Goal: Information Seeking & Learning: Learn about a topic

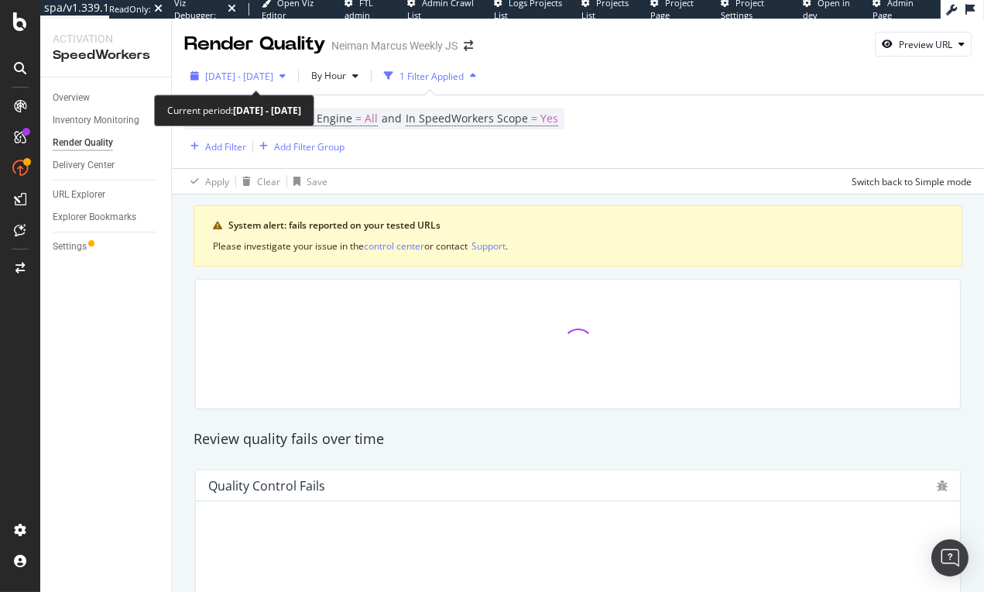
click at [273, 77] on span "2025 Oct. 4th - Oct. 10th" at bounding box center [239, 76] width 68 height 13
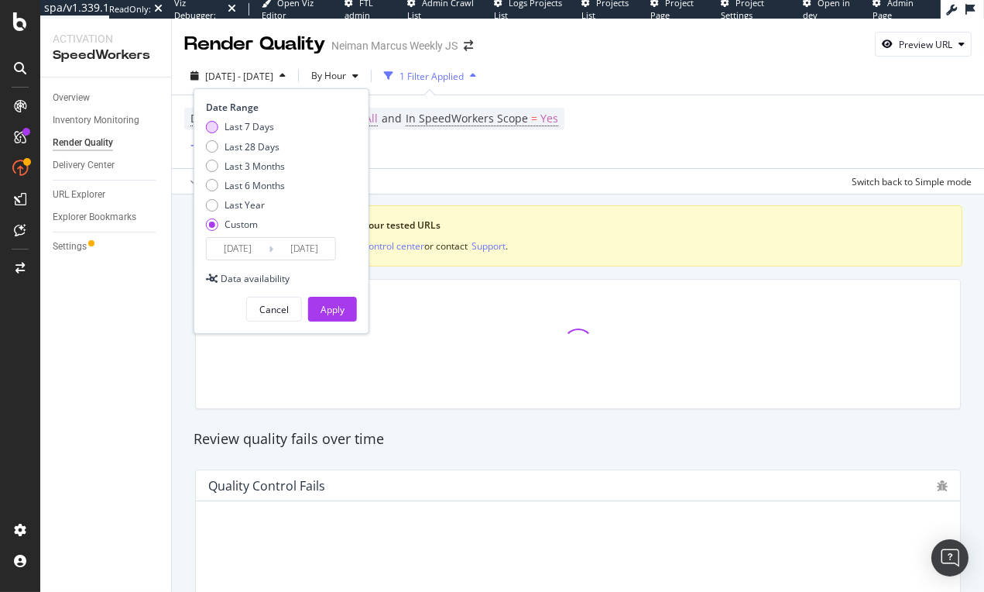
click at [266, 131] on div "Last 7 Days" at bounding box center [250, 126] width 50 height 13
type input "2025/10/05"
type input "2025/10/11"
click at [344, 314] on button "Apply" at bounding box center [332, 309] width 49 height 25
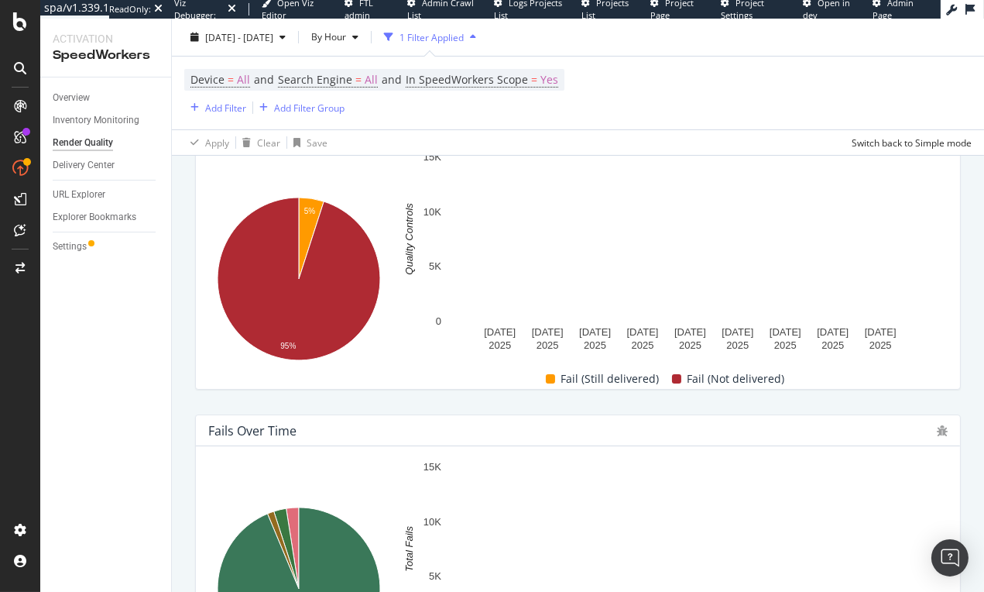
scroll to position [273, 0]
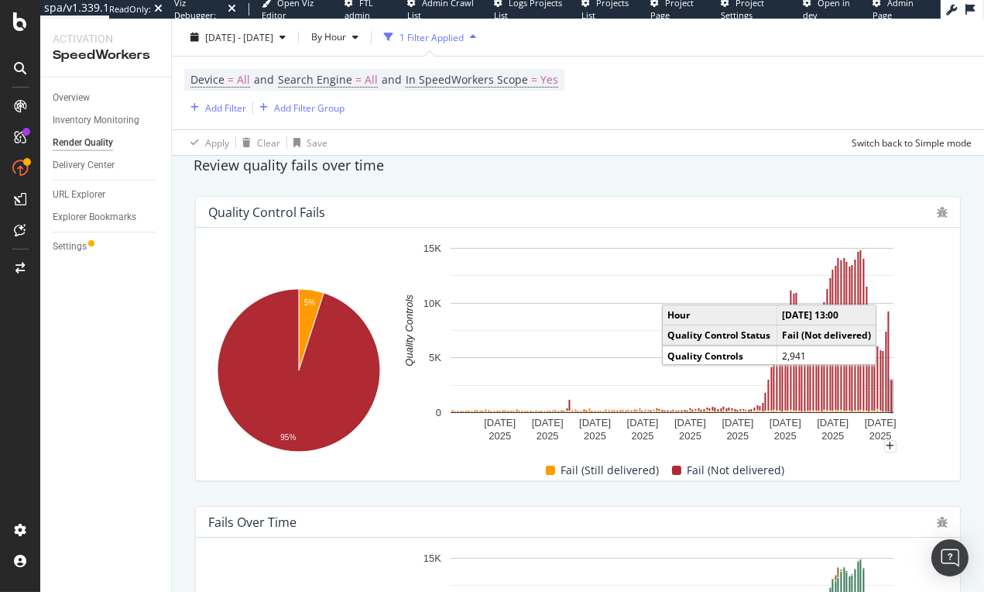
click at [892, 401] on rect "A chart." at bounding box center [892, 396] width 2 height 33
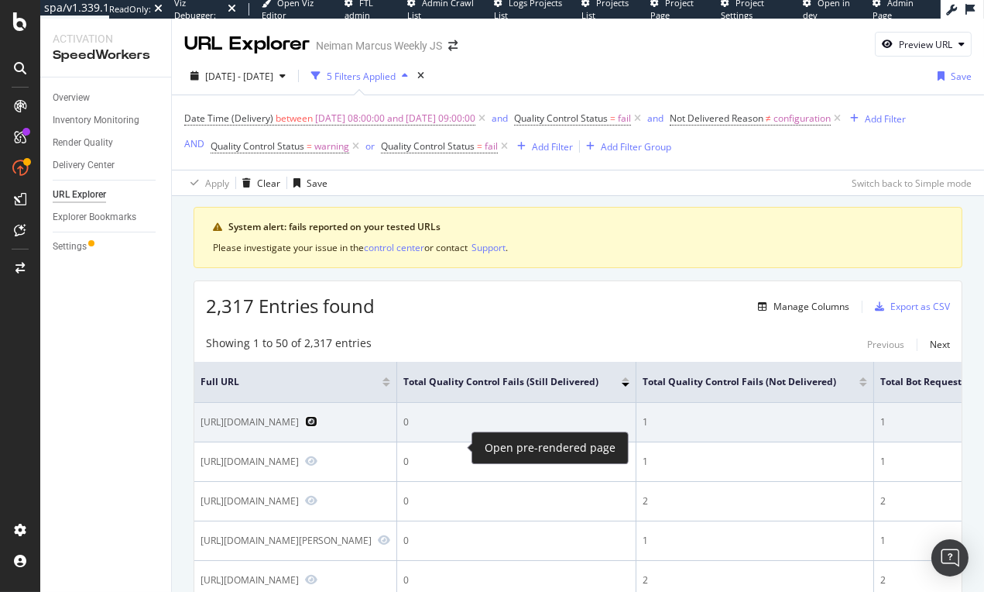
click at [318, 427] on icon "Preview https://www.neimanmarcus.com/p/emporio-armani-mens-prince-of-wales-wool…" at bounding box center [311, 421] width 12 height 11
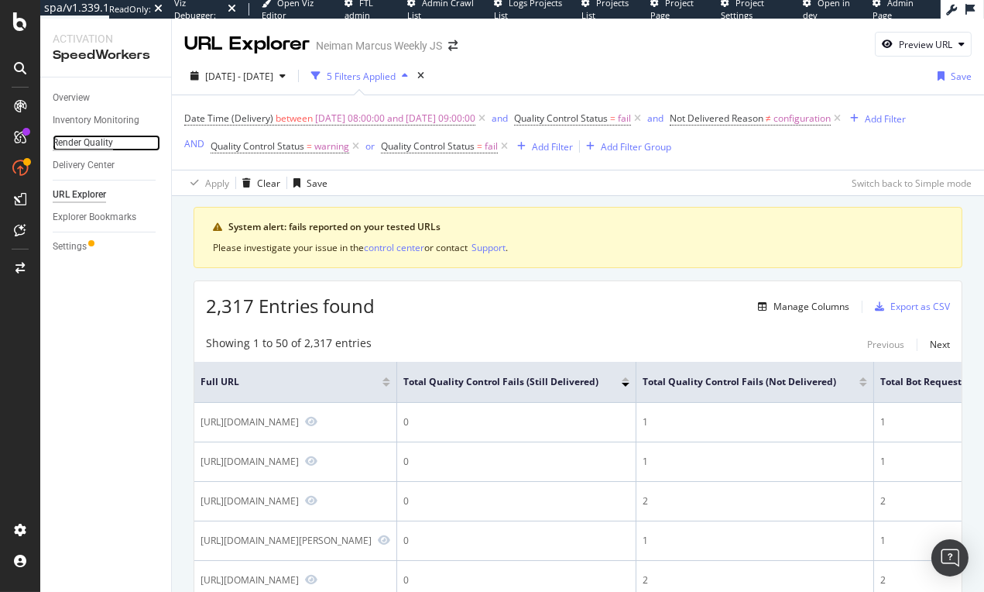
click at [104, 140] on div "Render Quality" at bounding box center [83, 143] width 60 height 16
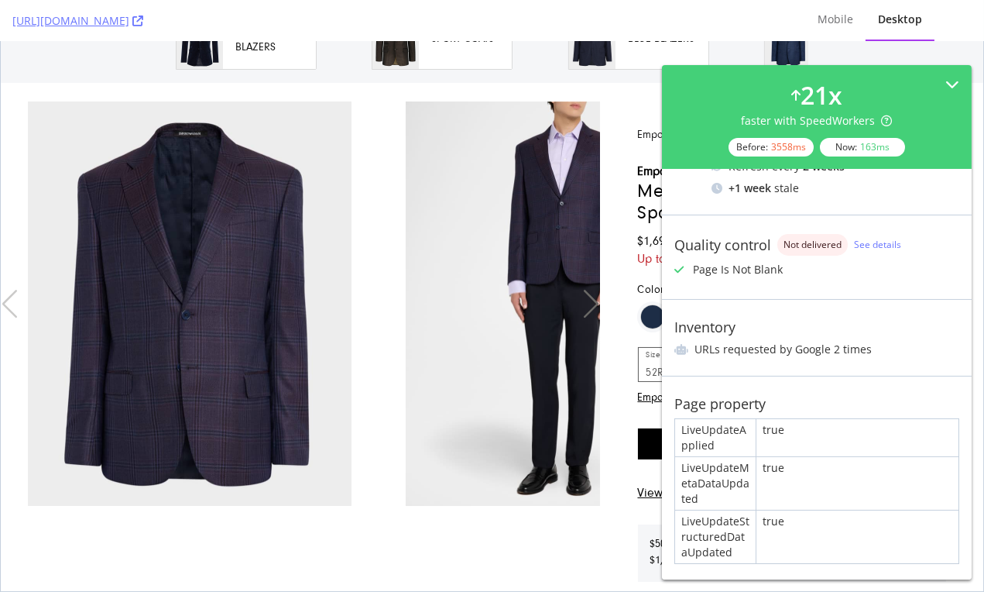
scroll to position [204, 0]
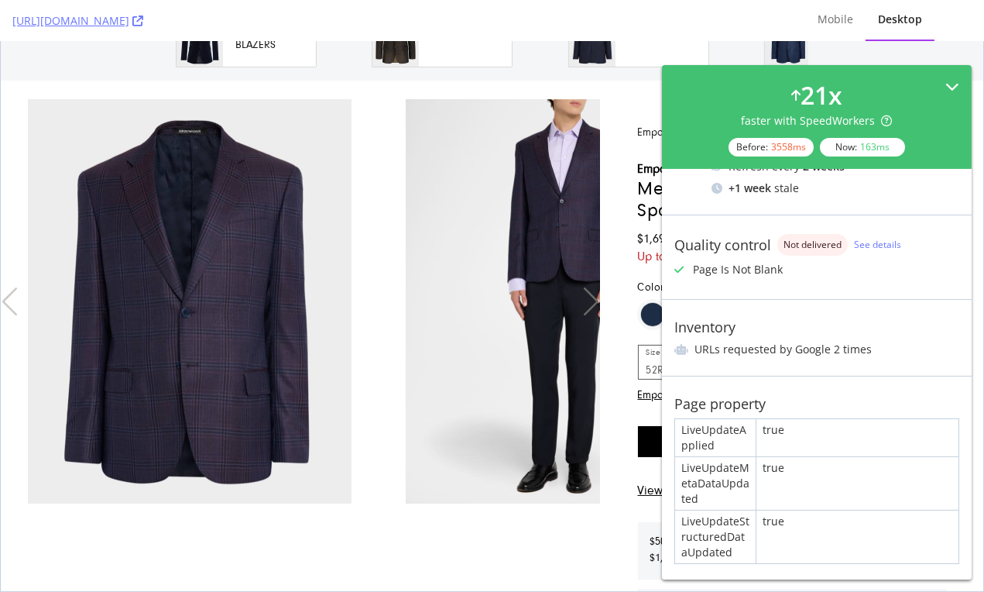
click at [926, 72] on div "21 x faster with SpeedWorkers Before: 3558 ms Now: 163 ms" at bounding box center [817, 117] width 310 height 104
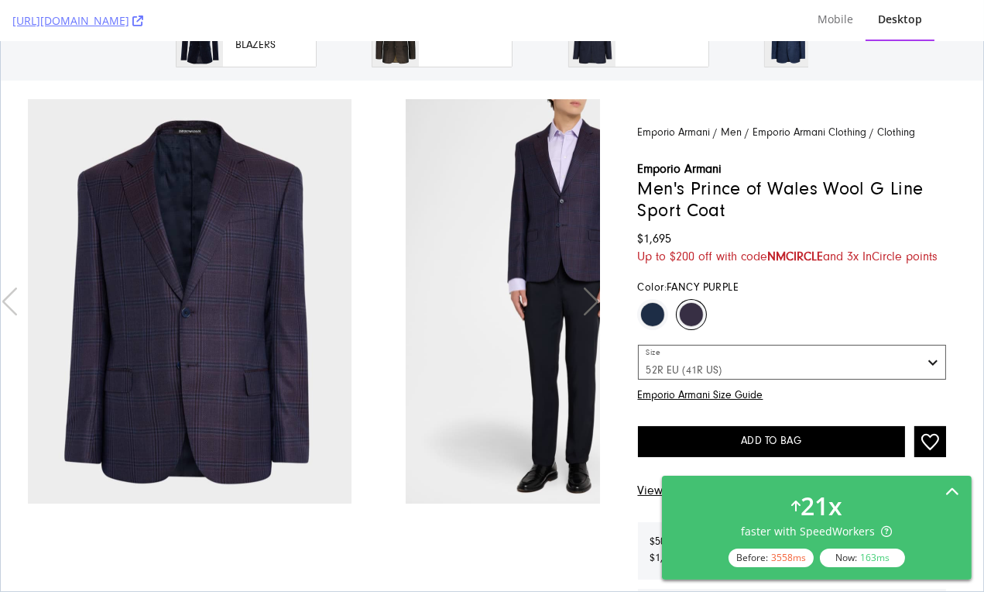
scroll to position [0, 0]
click at [929, 494] on div "21 x faster with SpeedWorkers Before: 3558 ms Now: 163 ms" at bounding box center [817, 527] width 285 height 79
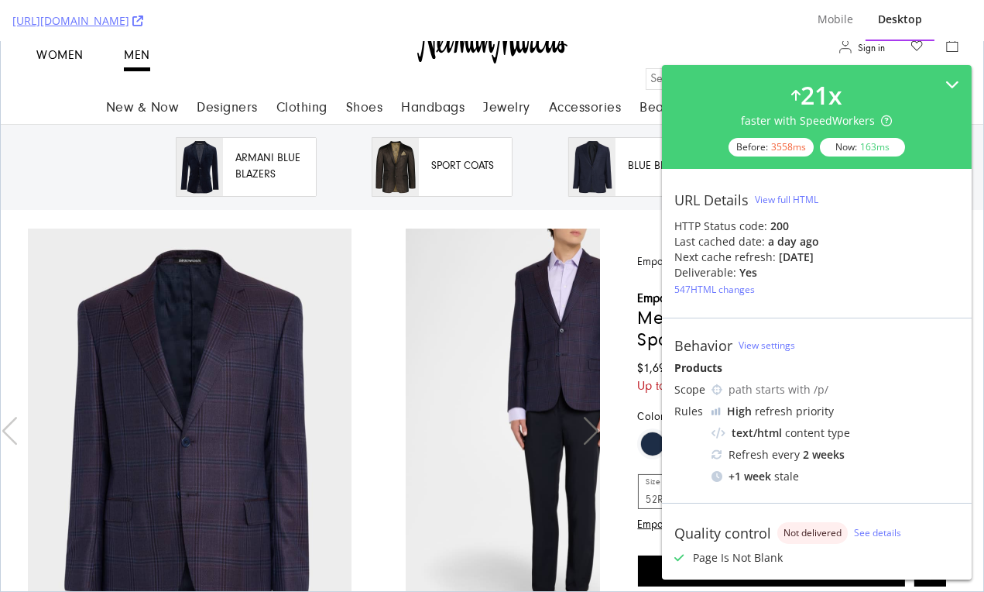
scroll to position [51, 0]
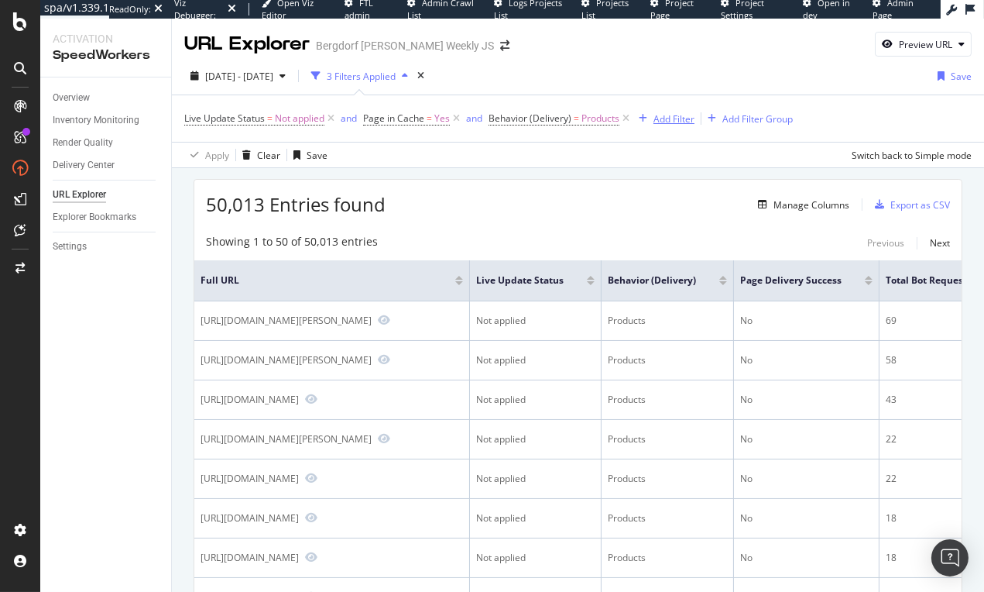
click at [681, 125] on div "Add Filter" at bounding box center [664, 118] width 62 height 17
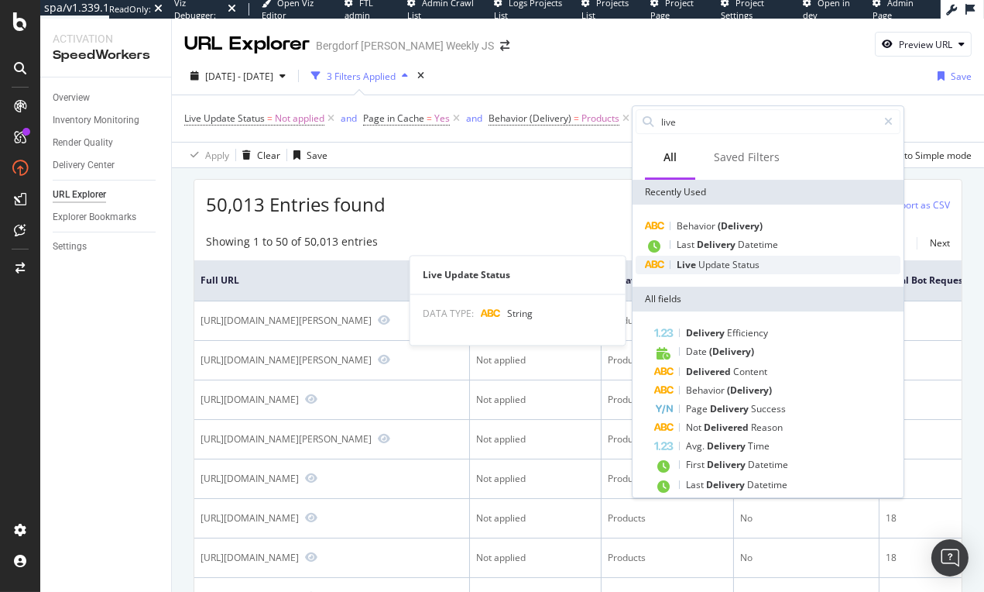
type input "live"
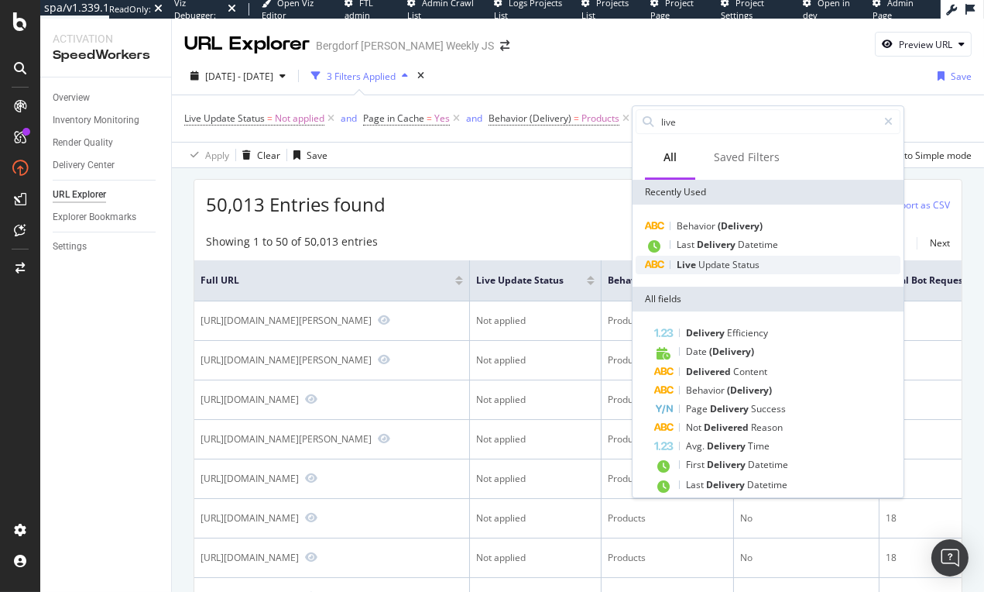
click at [710, 264] on span "Update" at bounding box center [716, 264] width 34 height 13
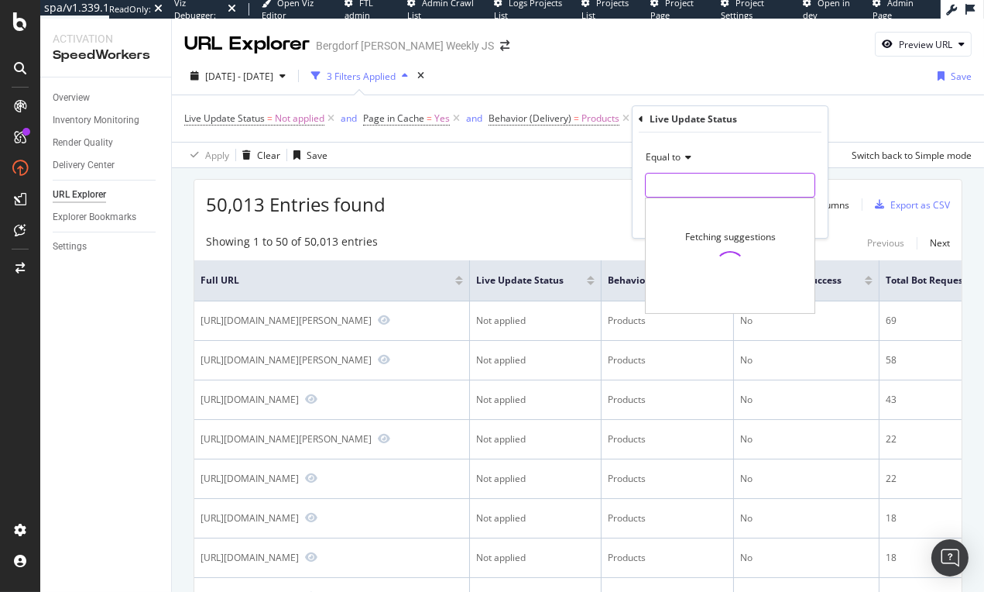
click at [714, 177] on input "text" at bounding box center [730, 185] width 169 height 25
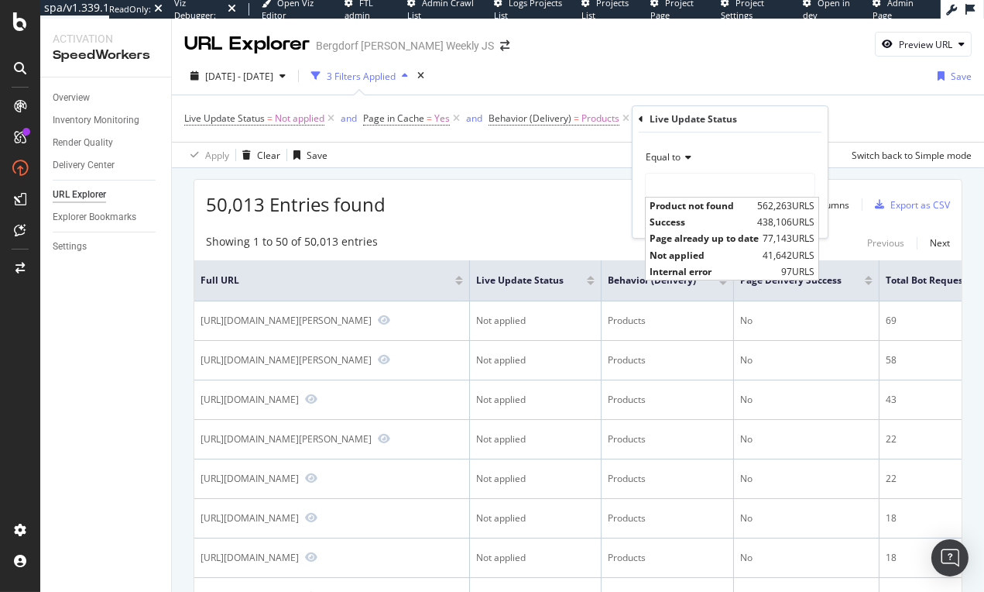
click at [514, 76] on div "2025 Oct. 4th - Oct. 10th 3 Filters Applied Save" at bounding box center [578, 79] width 812 height 31
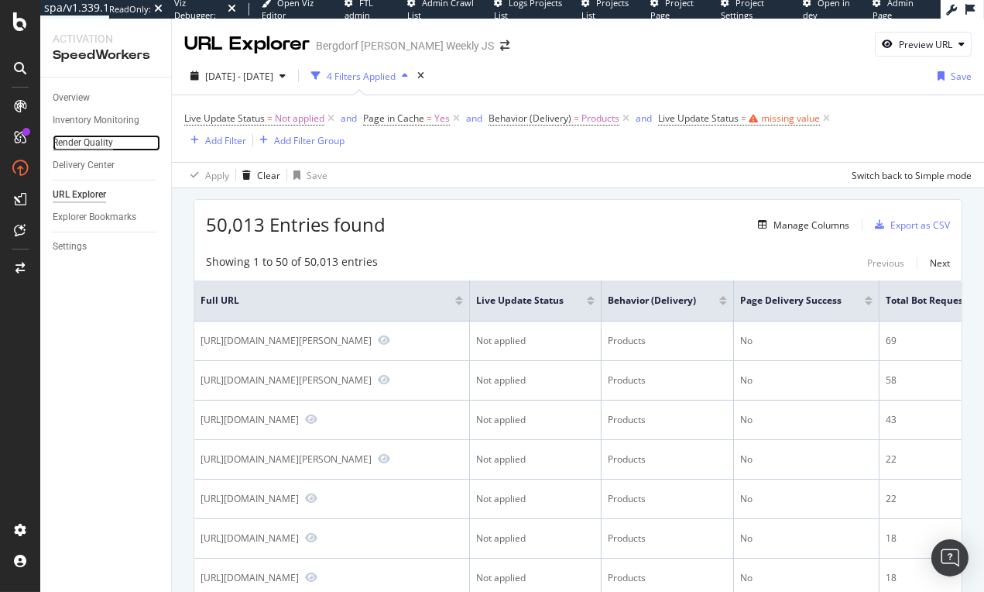
click at [101, 145] on div "Render Quality" at bounding box center [83, 143] width 60 height 16
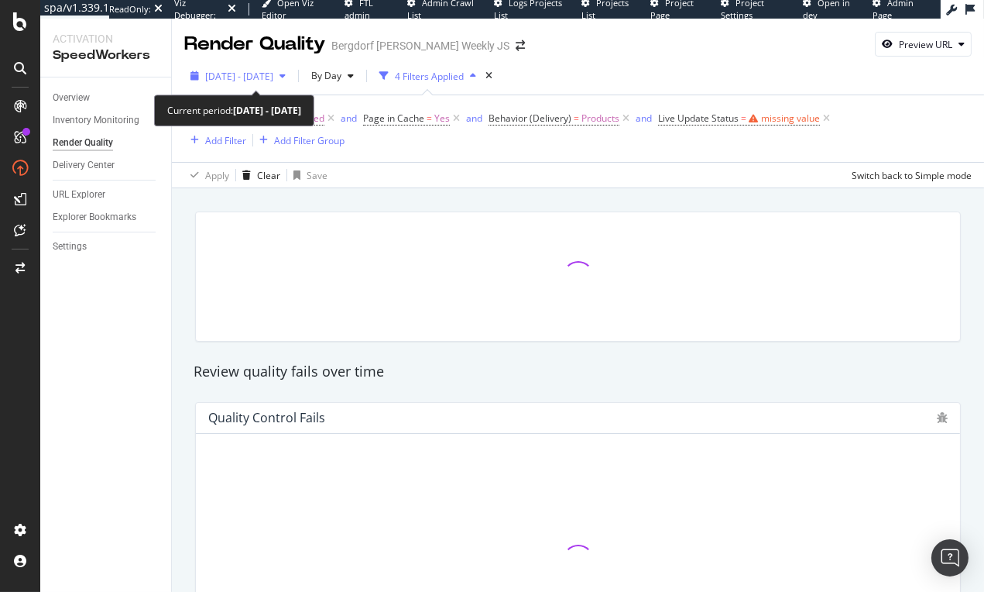
click at [273, 81] on span "2025 Oct. 4th - Oct. 10th" at bounding box center [239, 76] width 68 height 13
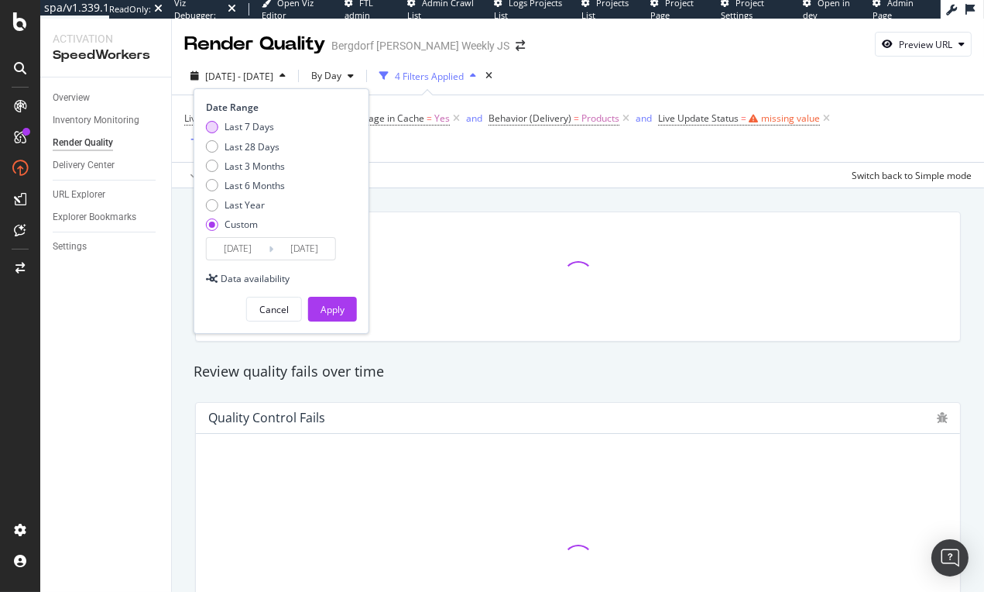
click at [255, 121] on div "Last 7 Days" at bounding box center [250, 126] width 50 height 13
type input "2025/10/05"
type input "2025/10/11"
click at [334, 300] on div "Apply" at bounding box center [333, 308] width 24 height 23
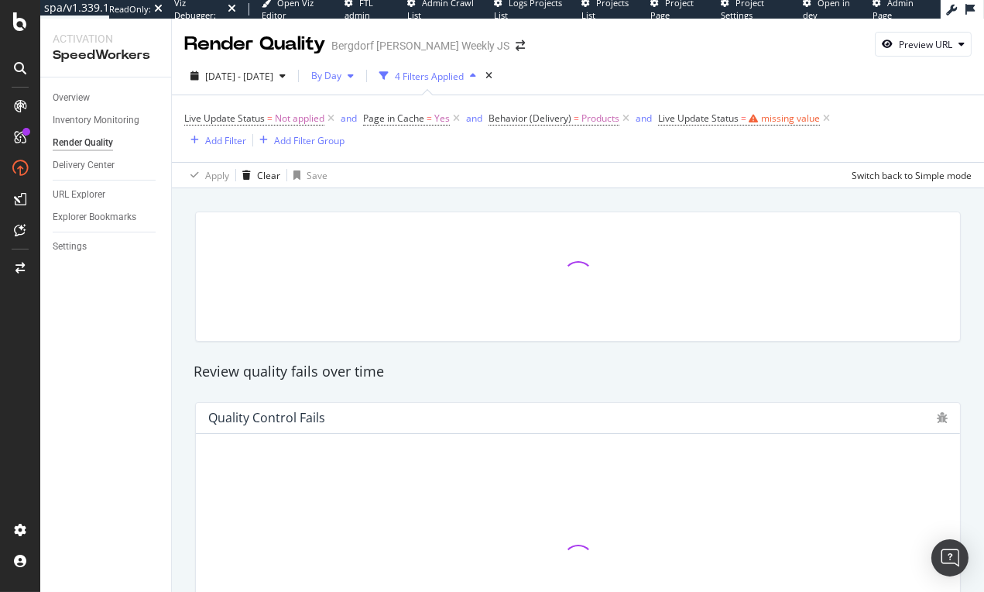
click at [357, 84] on div "By Day" at bounding box center [332, 75] width 55 height 23
click at [370, 108] on span "By Hour" at bounding box center [362, 107] width 41 height 14
click at [654, 57] on div "Render Quality Bergdorf Goodman Weekly JS Preview URL" at bounding box center [578, 38] width 812 height 39
click at [826, 119] on icon at bounding box center [826, 118] width 13 height 15
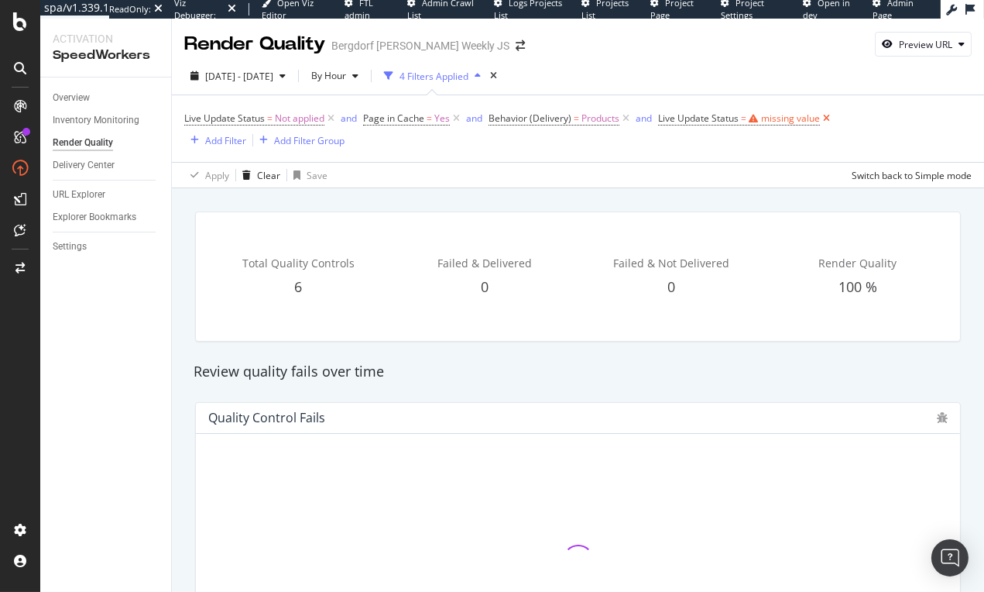
click at [827, 118] on icon at bounding box center [826, 118] width 13 height 15
click at [826, 119] on icon at bounding box center [826, 118] width 13 height 15
click at [698, 111] on span "Live Update Status = missing value" at bounding box center [745, 119] width 175 height 22
click at [698, 112] on span "Live Update Status" at bounding box center [698, 118] width 81 height 13
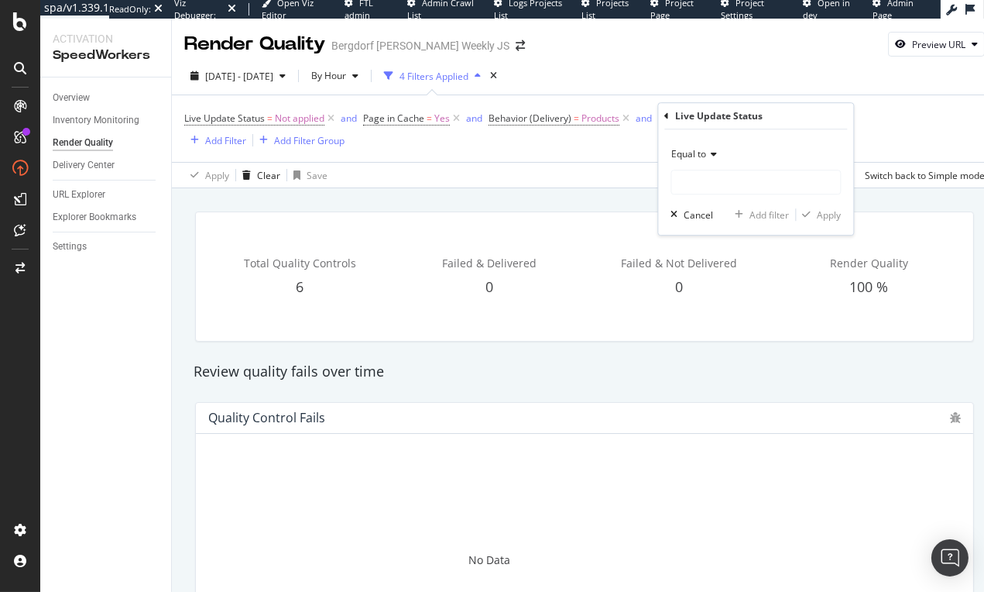
click at [664, 120] on div "Live Update Status Equal to Cancel Add filter Apply" at bounding box center [755, 169] width 195 height 132
click at [695, 213] on div "Cancel" at bounding box center [698, 214] width 29 height 13
click at [675, 115] on span "Live Update Status" at bounding box center [698, 118] width 81 height 13
click at [663, 115] on div "Live Update Status Equal to Cancel Add filter Apply" at bounding box center [755, 169] width 195 height 132
click at [669, 116] on div "Live Update Status" at bounding box center [755, 116] width 183 height 26
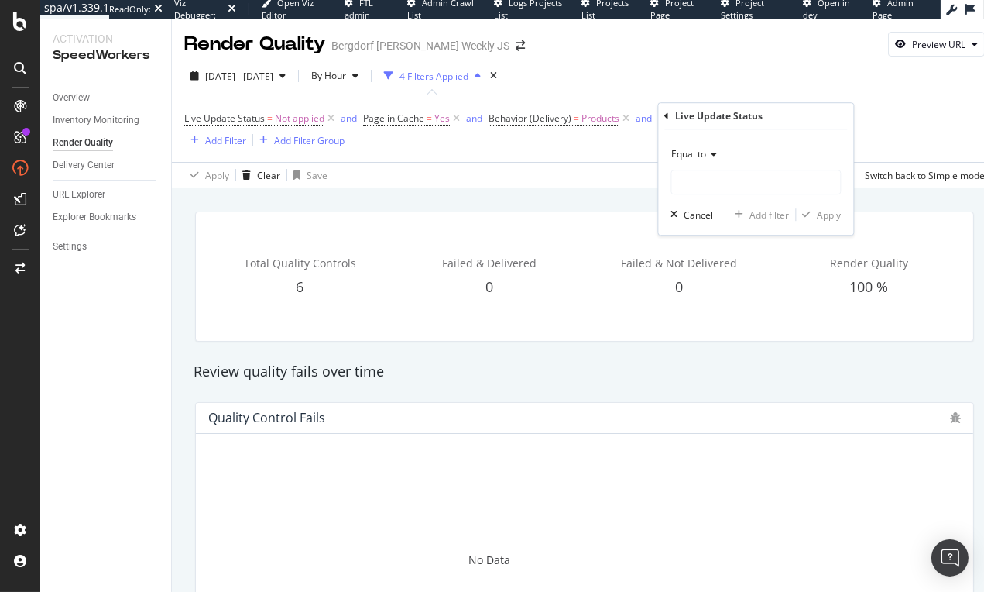
click at [667, 116] on icon at bounding box center [666, 116] width 5 height 9
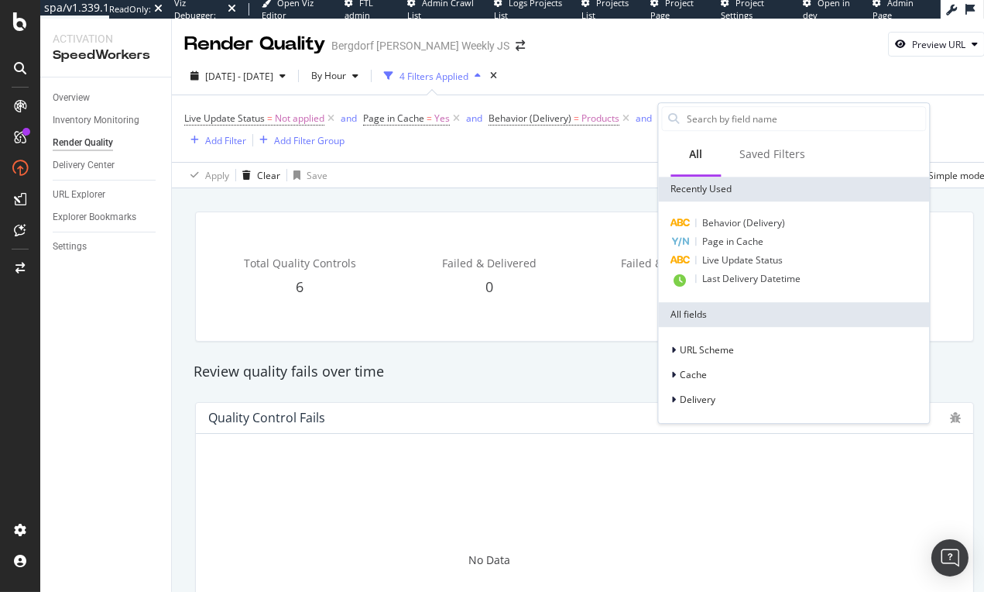
click at [593, 173] on div "Apply Clear Save Switch back to Simple mode" at bounding box center [585, 175] width 826 height 26
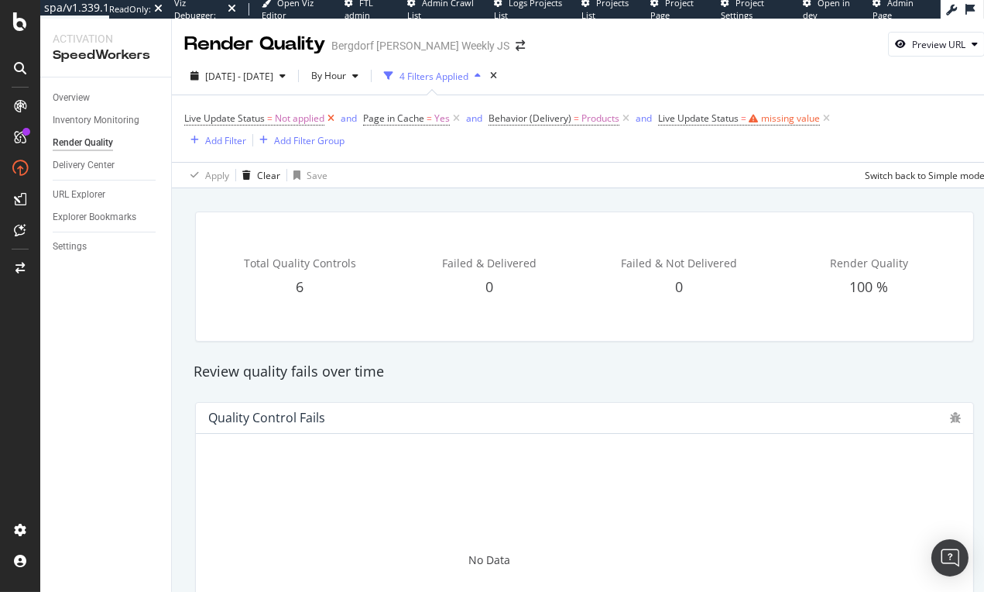
click at [333, 114] on icon at bounding box center [330, 118] width 13 height 15
click at [81, 144] on div "Render Quality" at bounding box center [83, 143] width 60 height 16
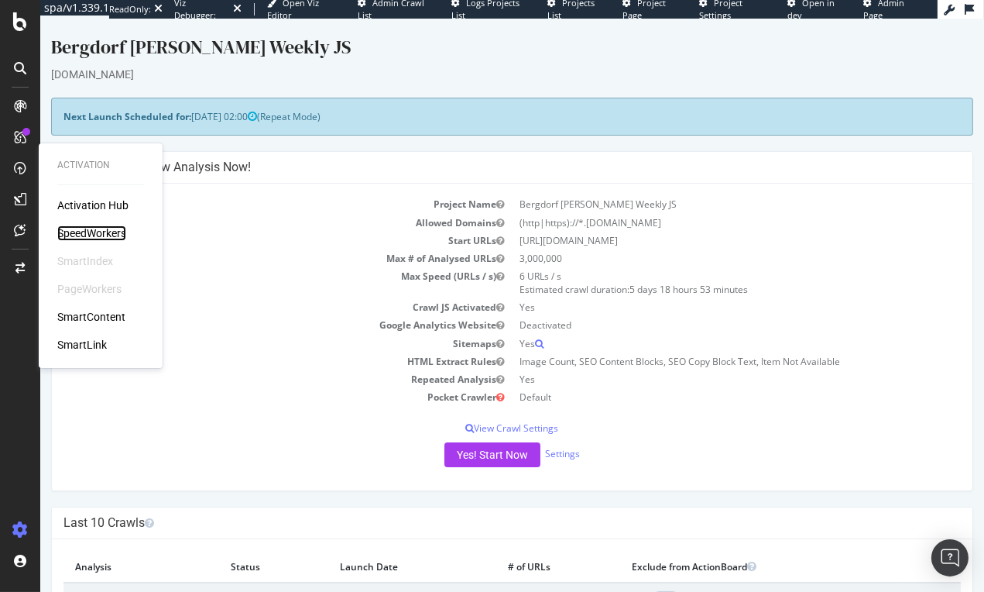
click at [101, 238] on div "SpeedWorkers" at bounding box center [91, 232] width 69 height 15
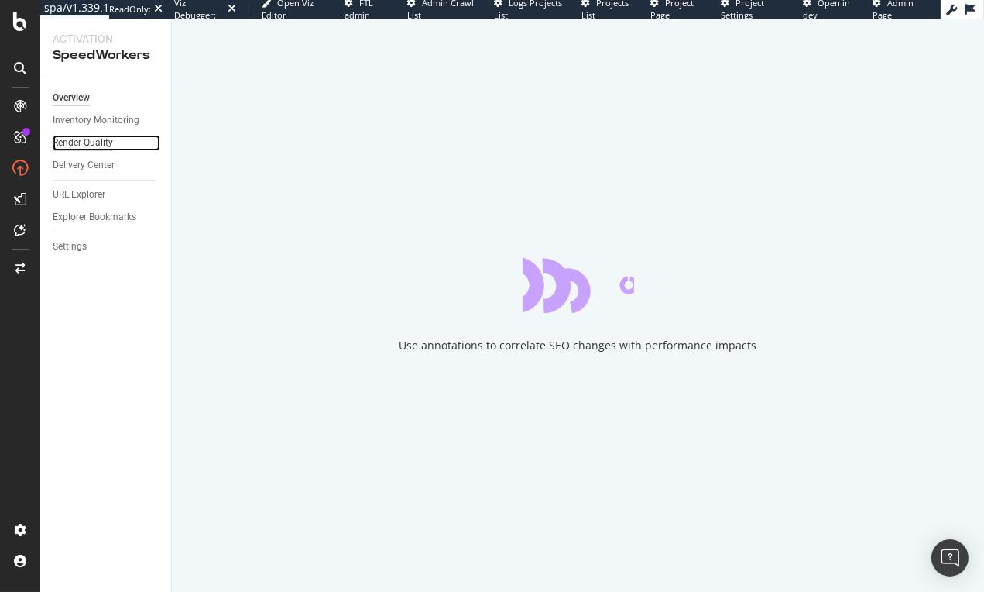
click at [105, 136] on div "Render Quality" at bounding box center [83, 143] width 60 height 16
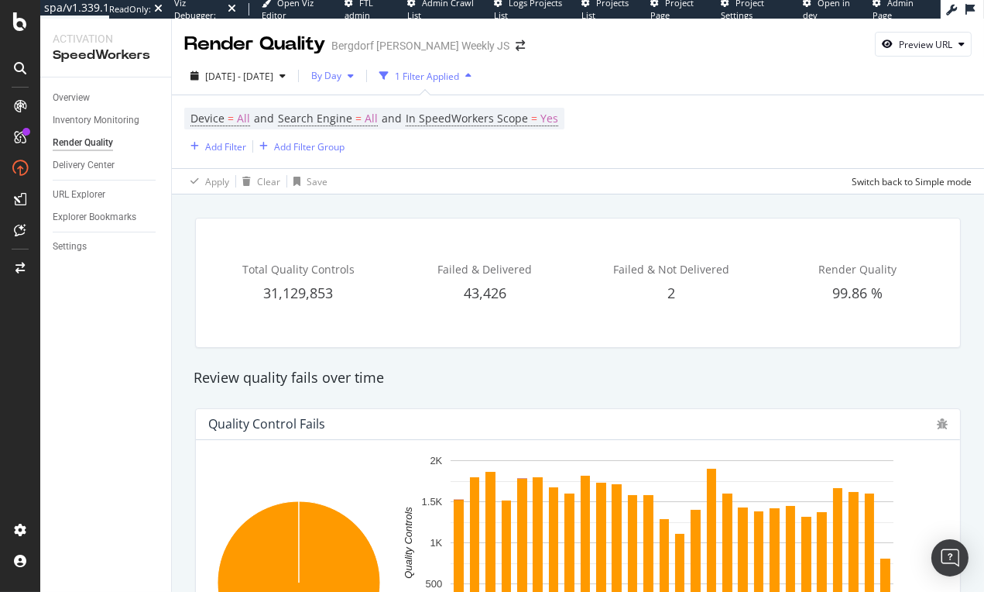
click at [360, 82] on div "By Day" at bounding box center [332, 75] width 55 height 23
click at [373, 110] on span "By Hour" at bounding box center [368, 107] width 41 height 14
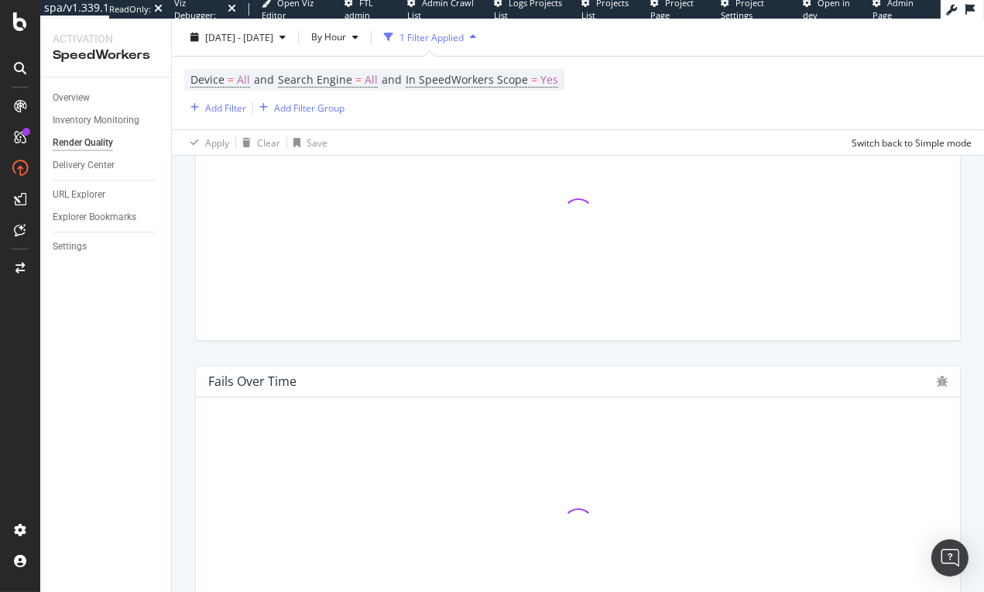
scroll to position [522, 0]
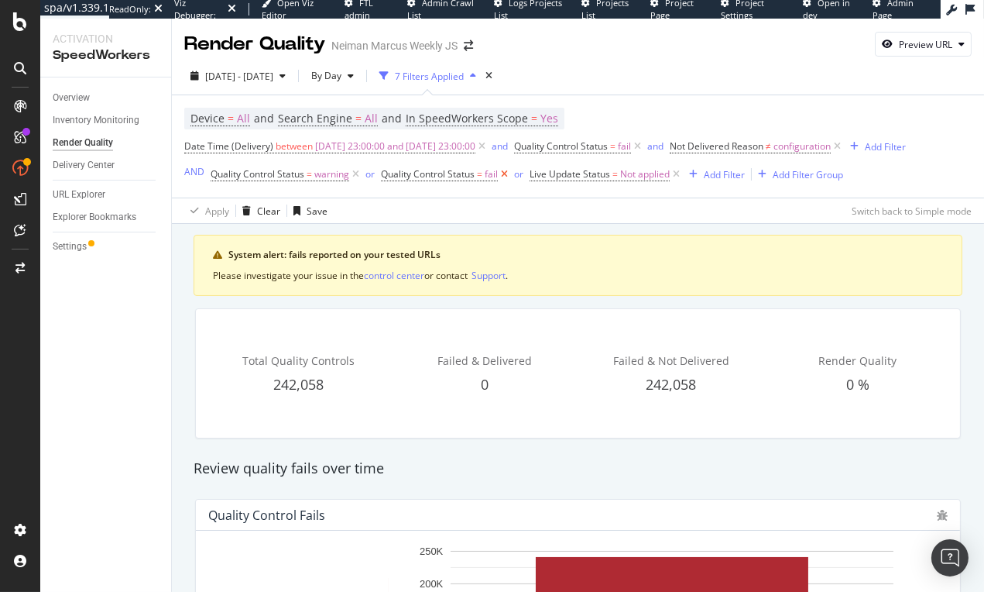
click at [501, 175] on icon at bounding box center [504, 174] width 13 height 15
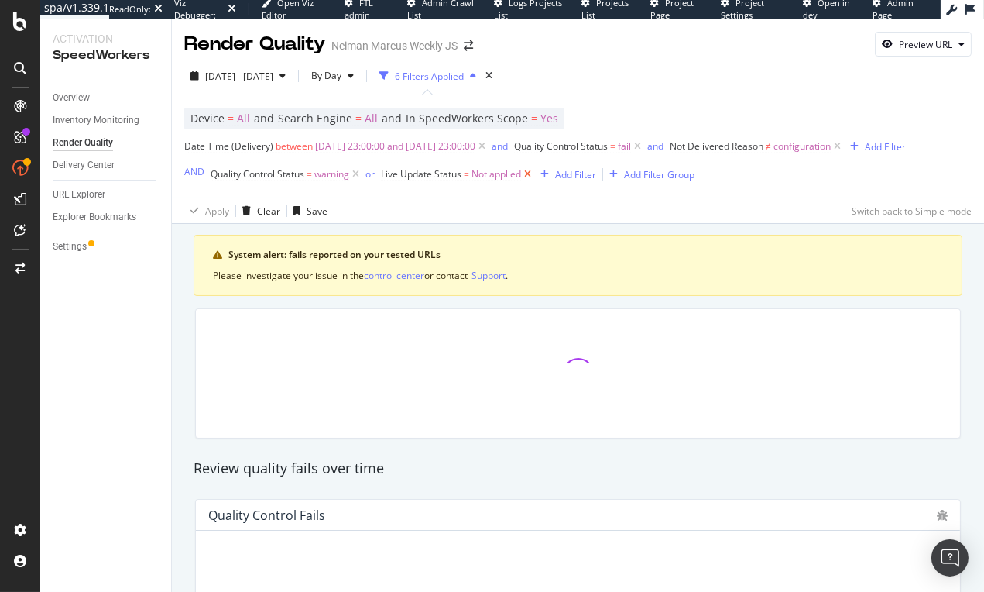
click at [527, 174] on icon at bounding box center [527, 174] width 13 height 15
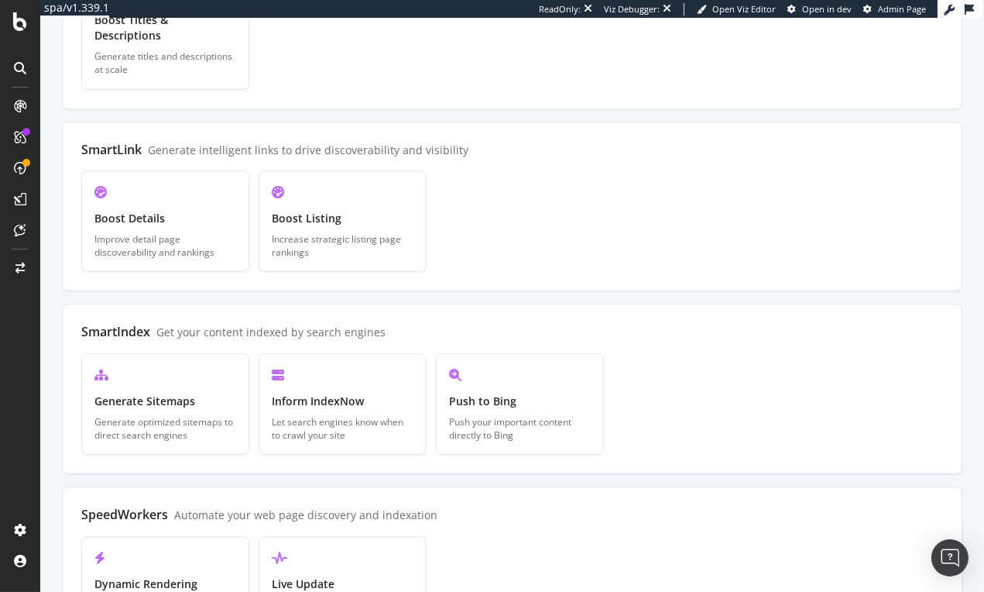
scroll to position [545, 0]
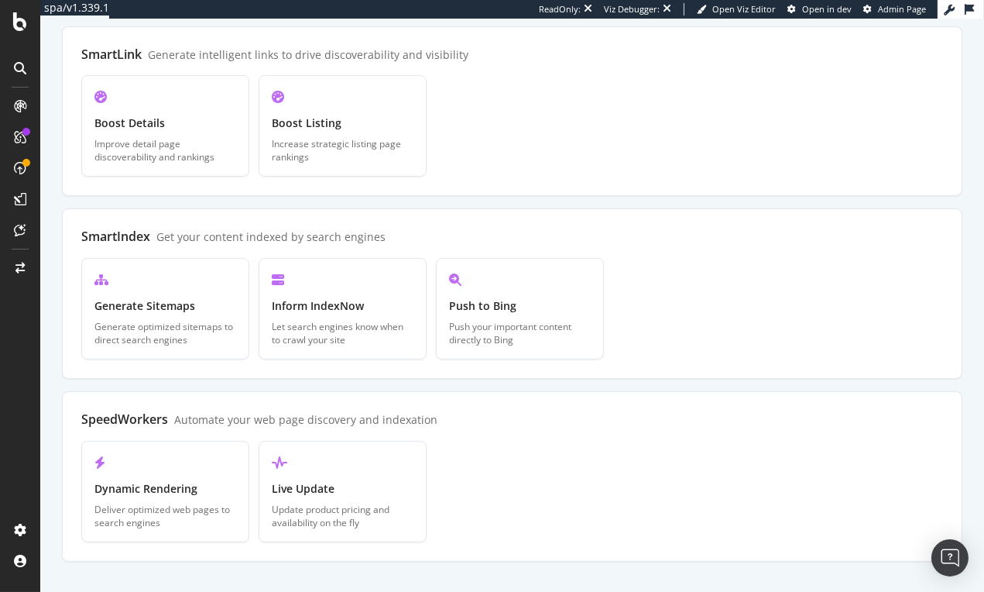
click at [235, 412] on div "Automate your web page discovery and indexation" at bounding box center [305, 419] width 263 height 15
click at [292, 479] on div "Live Update Update product pricing and availability on the fly" at bounding box center [343, 491] width 168 height 101
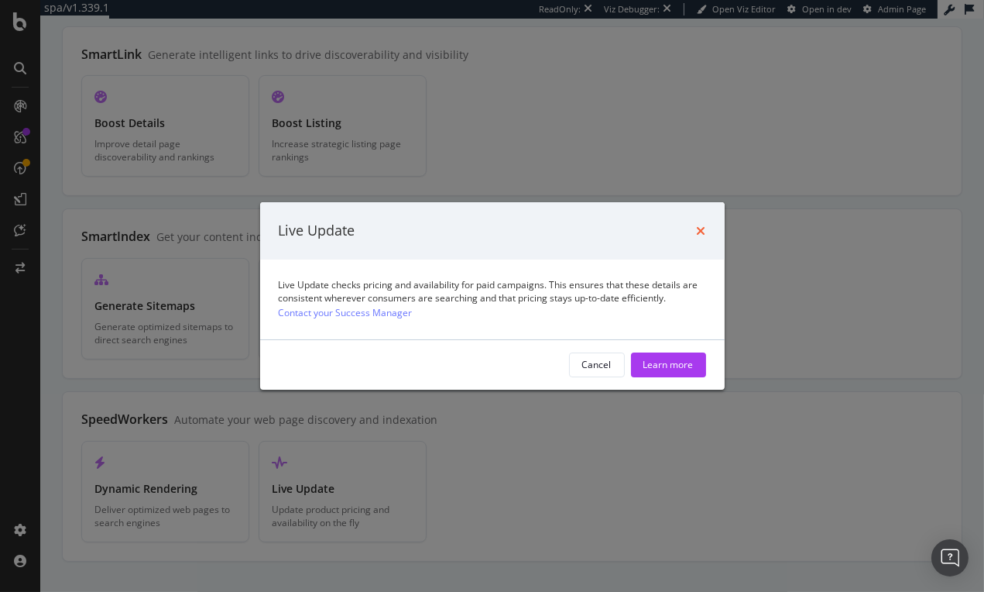
click at [702, 226] on icon "times" at bounding box center [701, 231] width 9 height 12
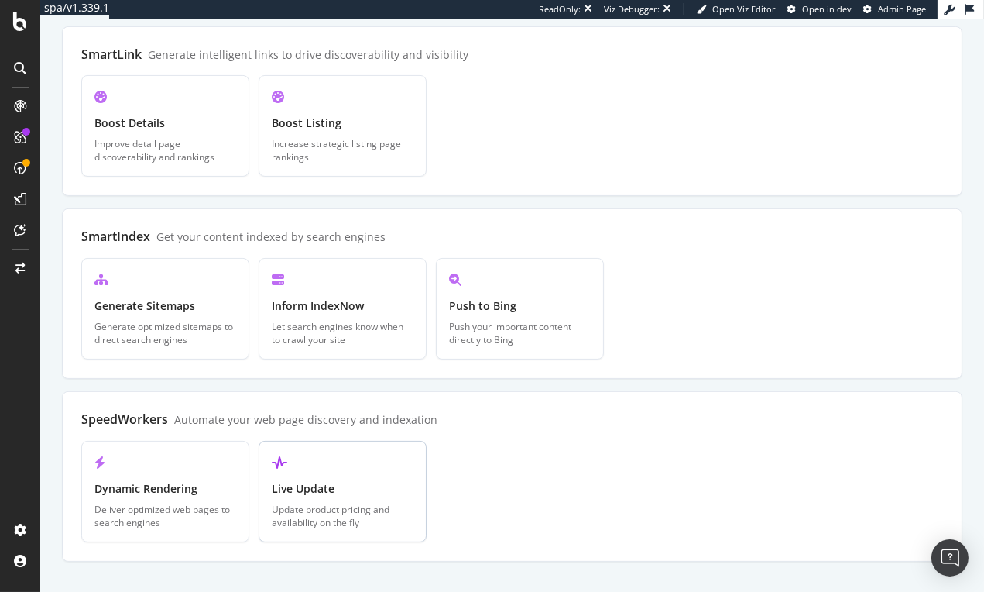
click at [354, 454] on div at bounding box center [343, 463] width 142 height 18
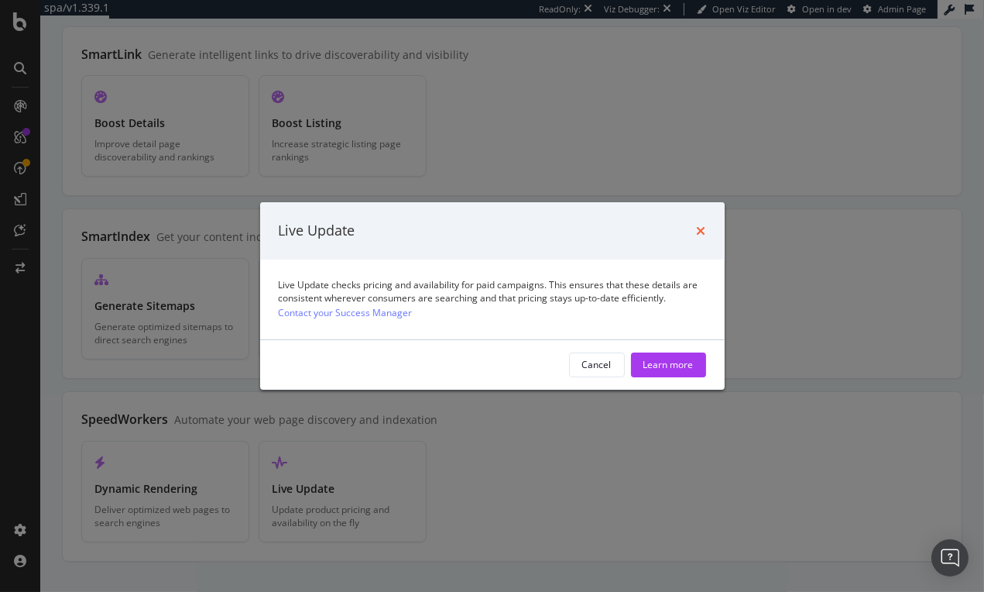
click at [701, 227] on icon "times" at bounding box center [701, 231] width 9 height 12
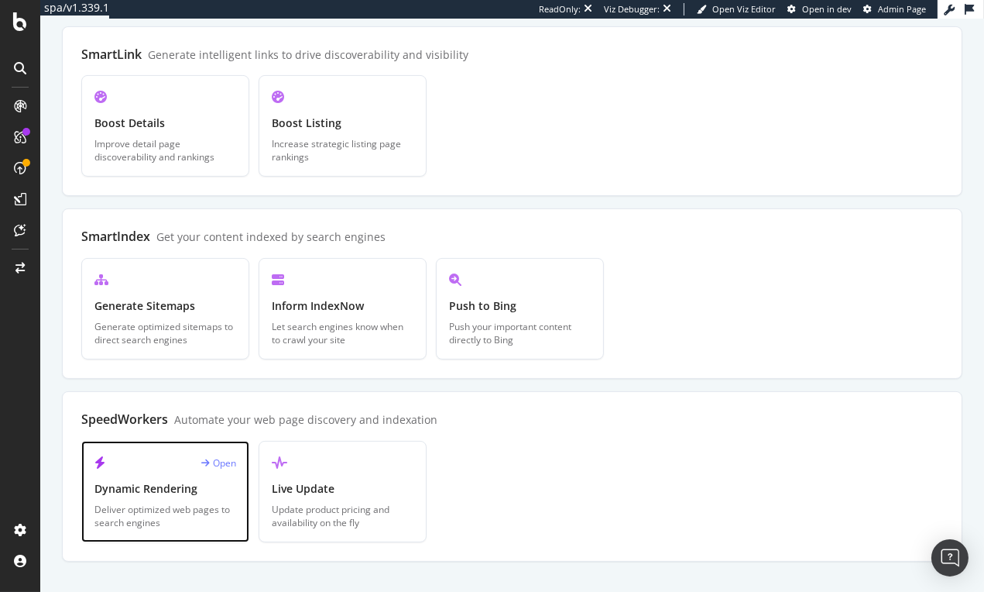
click at [196, 503] on div "Deliver optimized web pages to search engines" at bounding box center [165, 516] width 142 height 26
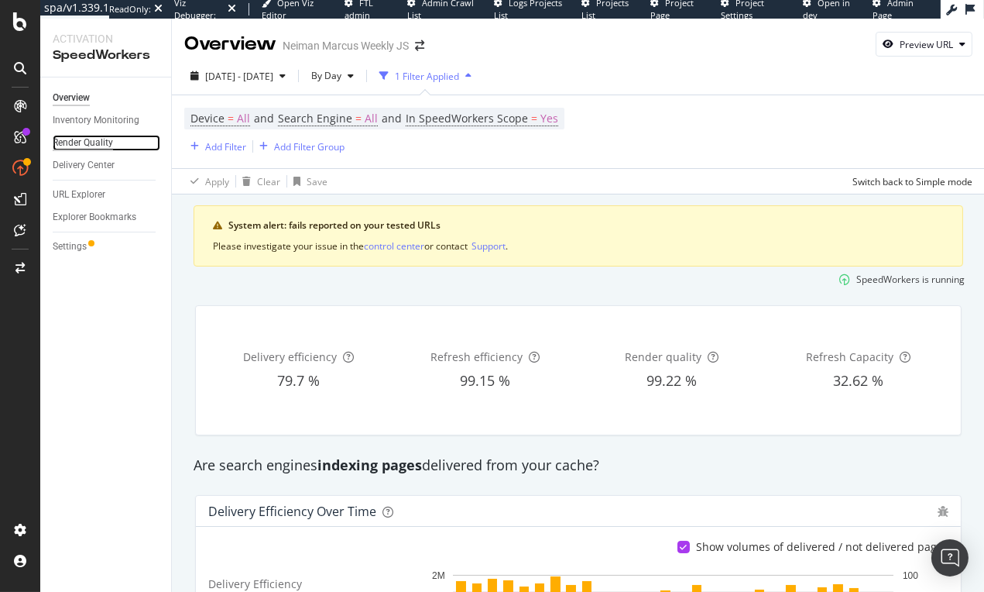
click at [97, 136] on div "Render Quality" at bounding box center [83, 143] width 60 height 16
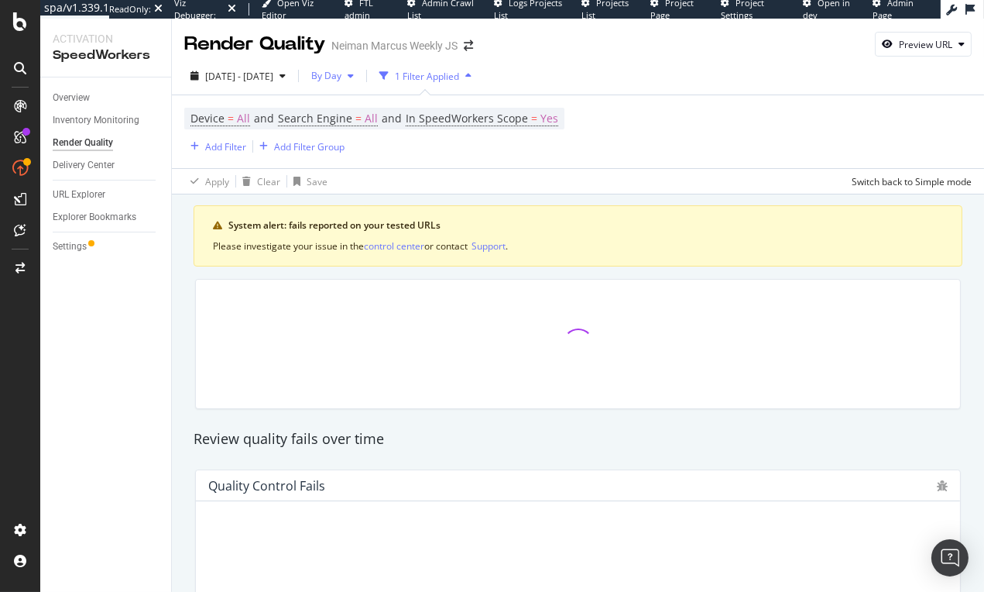
click at [342, 79] on span "By Day" at bounding box center [323, 75] width 36 height 13
click at [371, 117] on div "By Hour" at bounding box center [368, 106] width 66 height 22
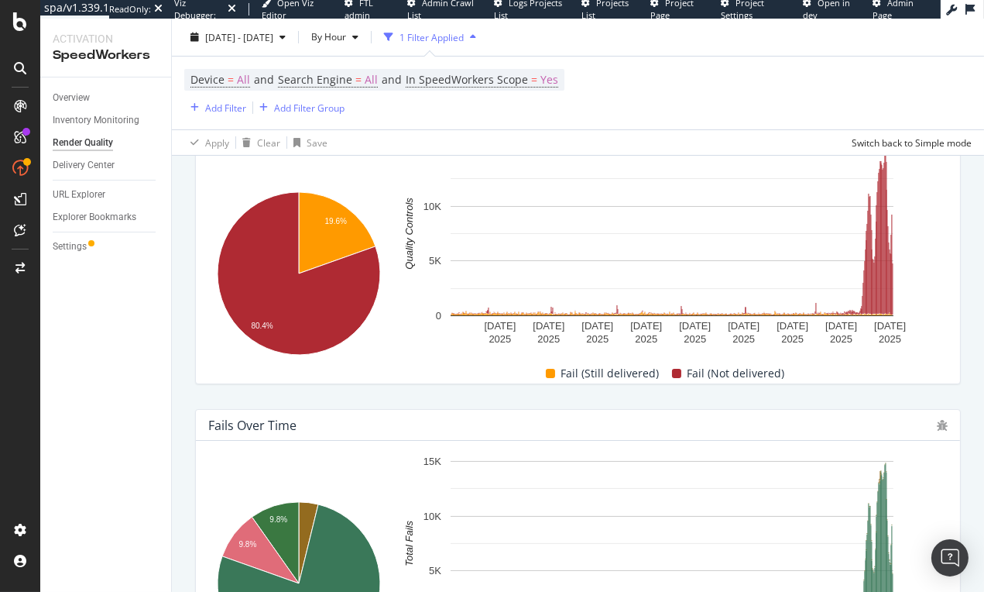
scroll to position [327, 0]
